Goal: Task Accomplishment & Management: Use online tool/utility

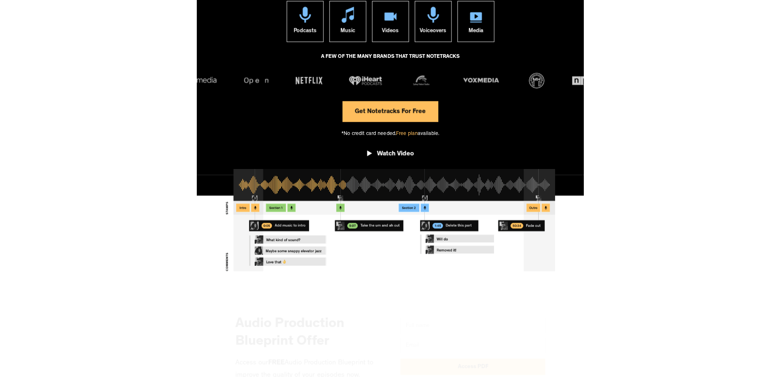
scroll to position [123, 0]
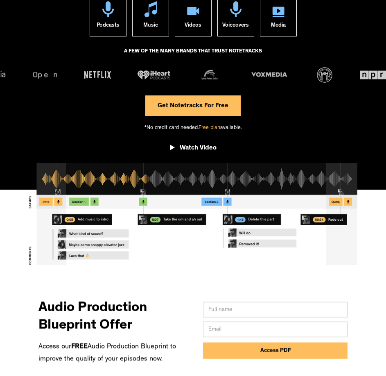
click at [209, 114] on link "Get Notetracks For Free" at bounding box center [192, 105] width 95 height 20
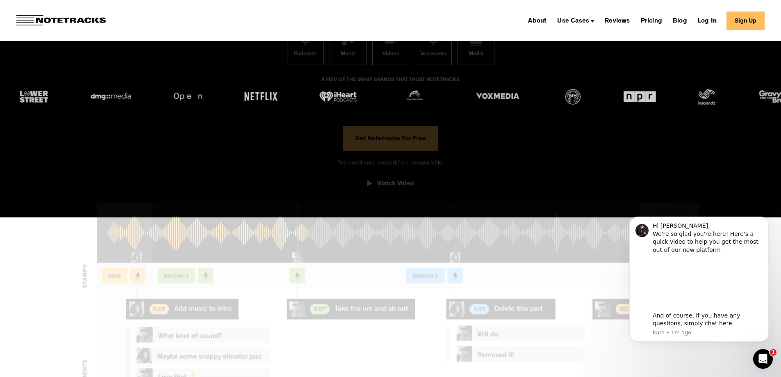
scroll to position [0, 0]
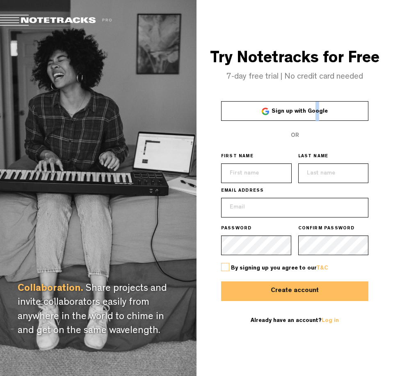
click at [316, 109] on span "Sign up with Google" at bounding box center [299, 112] width 56 height 6
click at [335, 120] on link "Sign up with Google" at bounding box center [294, 111] width 147 height 20
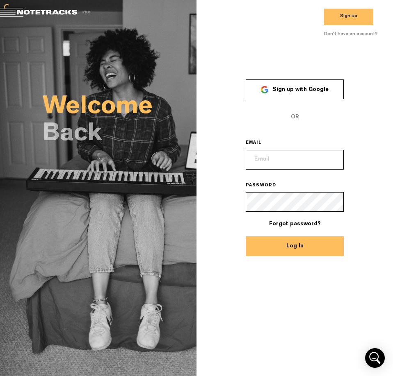
click at [330, 112] on span "OR" at bounding box center [294, 117] width 98 height 20
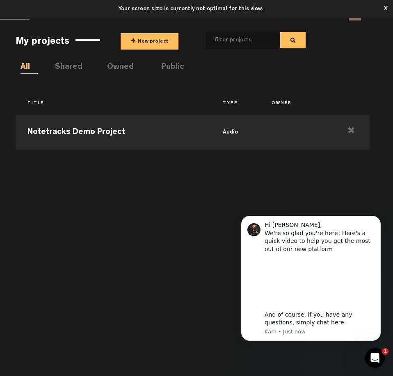
drag, startPoint x: 43, startPoint y: 279, endPoint x: 23, endPoint y: 234, distance: 48.6
click at [46, 273] on div "Notetracks Demo Project audio" at bounding box center [192, 239] width 353 height 257
click at [131, 38] on span "+" at bounding box center [133, 41] width 5 height 9
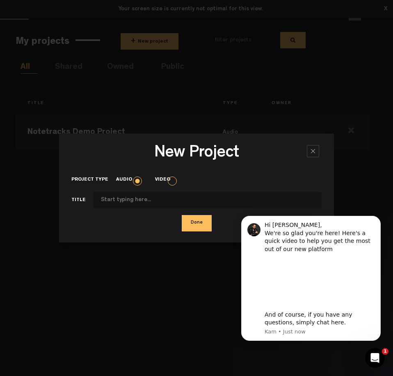
click at [196, 227] on button "Done" at bounding box center [197, 223] width 30 height 16
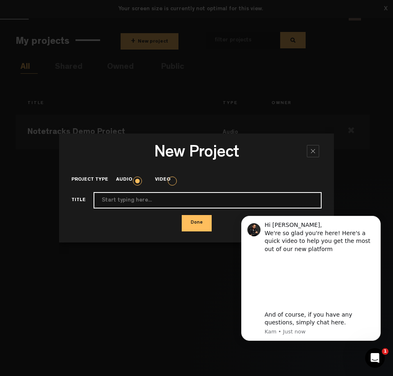
click at [230, 202] on input "Project type" at bounding box center [207, 200] width 228 height 16
type input "angry"
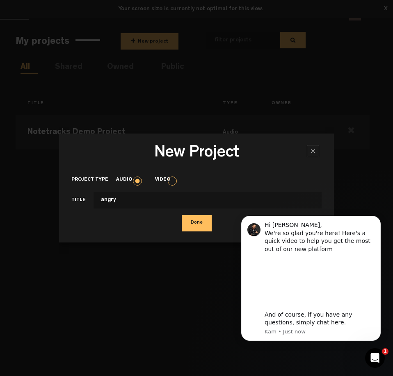
click at [192, 222] on button "Done" at bounding box center [197, 223] width 30 height 16
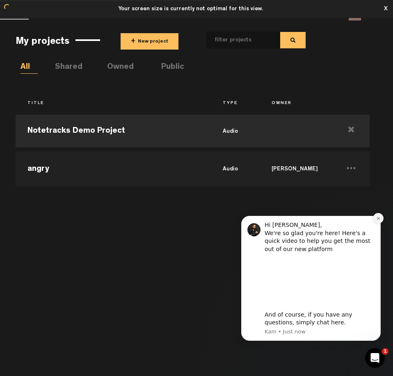
click at [378, 218] on icon "Dismiss notification" at bounding box center [378, 218] width 5 height 5
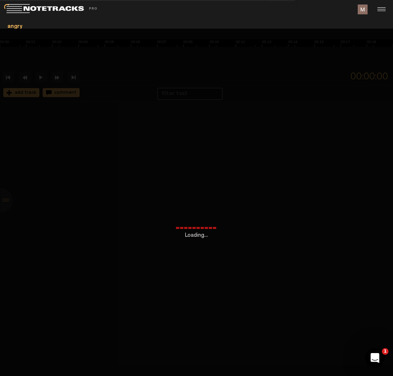
click at [185, 0] on div "X Your screen size is currently not optimal for this view. X Exit Project angry…" at bounding box center [196, 0] width 393 height 0
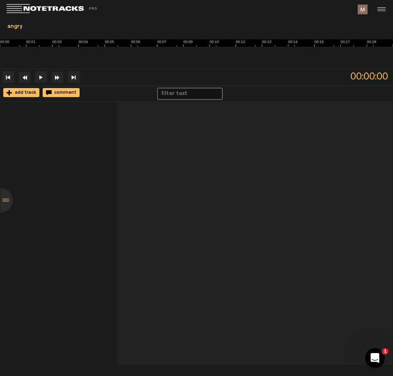
click at [36, 92] on div "add track" at bounding box center [21, 92] width 36 height 9
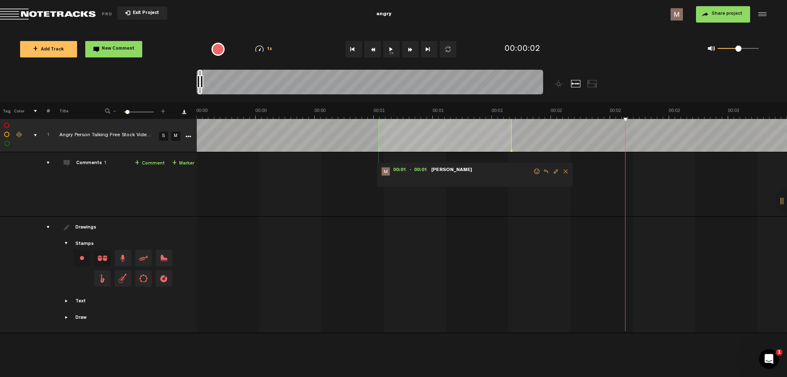
click at [45, 163] on div "comments" at bounding box center [45, 163] width 13 height 8
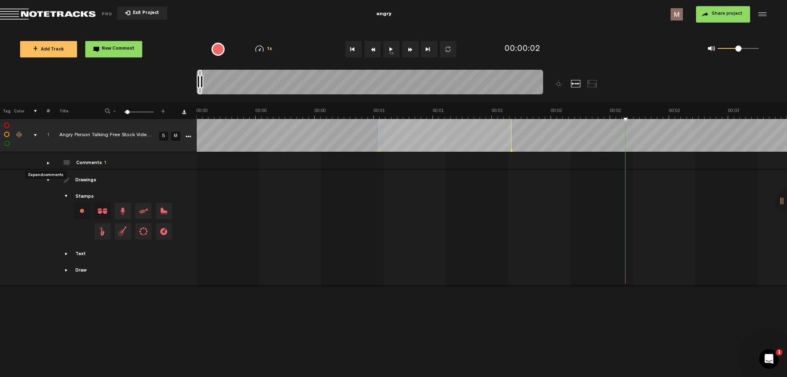
click at [45, 163] on div "comments" at bounding box center [45, 163] width 13 height 8
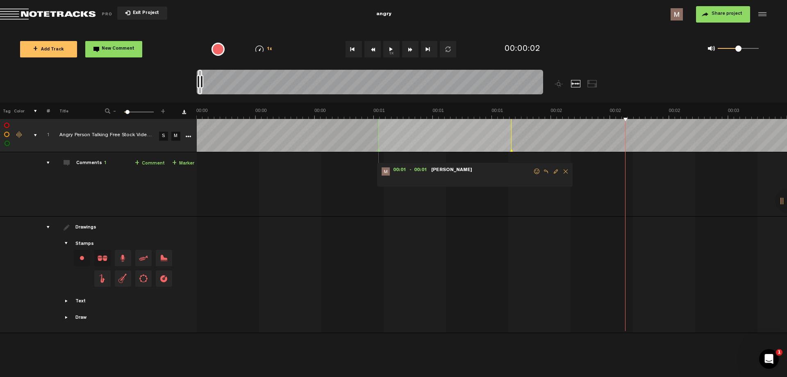
click at [566, 170] on span "Delete comment" at bounding box center [566, 171] width 10 height 6
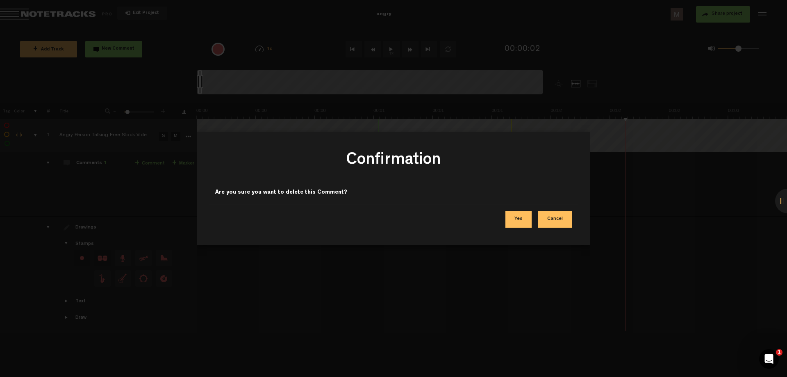
click at [517, 218] on button "Yes" at bounding box center [518, 219] width 26 height 16
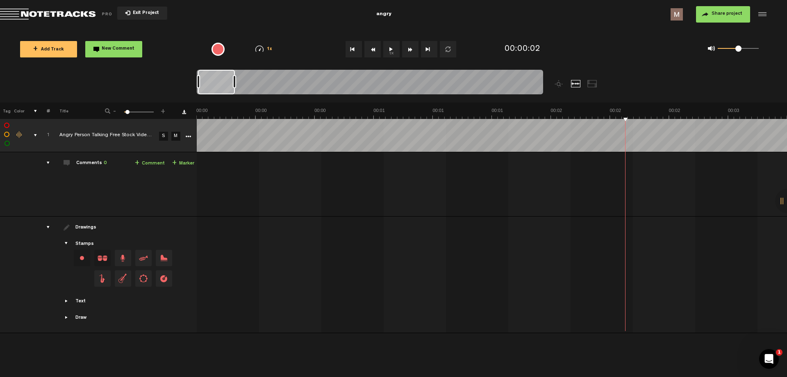
click at [426, 86] on div at bounding box center [370, 83] width 346 height 27
click at [418, 86] on div at bounding box center [370, 83] width 346 height 27
click at [316, 82] on div at bounding box center [370, 83] width 346 height 27
drag, startPoint x: 235, startPoint y: 79, endPoint x: 118, endPoint y: 73, distance: 116.5
click at [122, 77] on nt-zoom-navigation-bar at bounding box center [393, 86] width 787 height 33
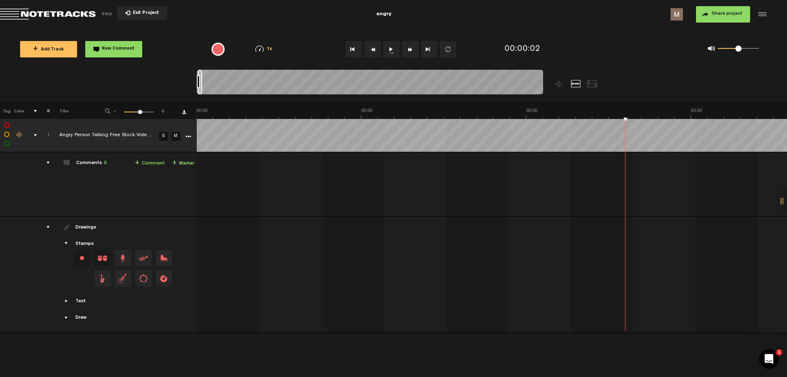
click at [126, 84] on nt-zoom-navigation-bar at bounding box center [393, 86] width 787 height 33
click at [764, 16] on div at bounding box center [761, 14] width 12 height 12
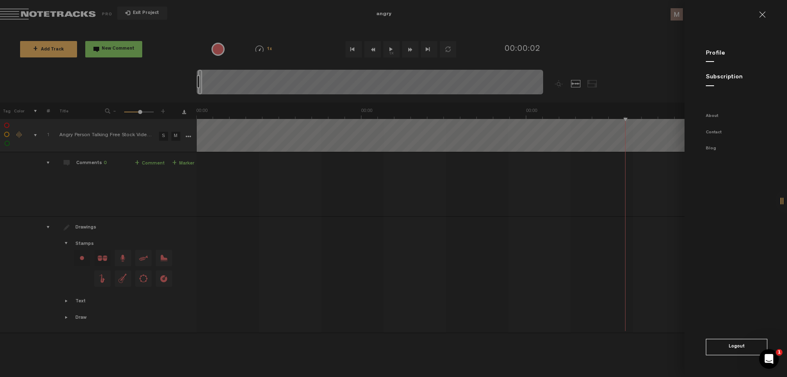
click at [108, 90] on md-backdrop at bounding box center [393, 188] width 787 height 377
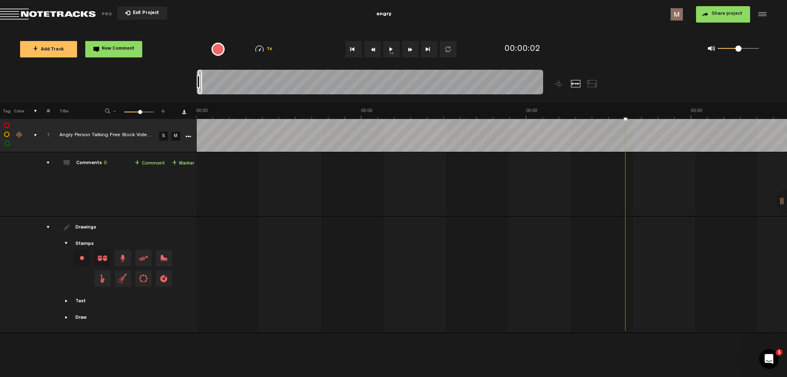
scroll to position [0, 0]
drag, startPoint x: 136, startPoint y: 369, endPoint x: 198, endPoint y: 371, distance: 61.9
click at [199, 370] on div "+ New drawing Tag Color # Title - 1 100 56 + 1 completed Angry Person Talking F…" at bounding box center [393, 239] width 787 height 274
